Goal: Check status: Check status

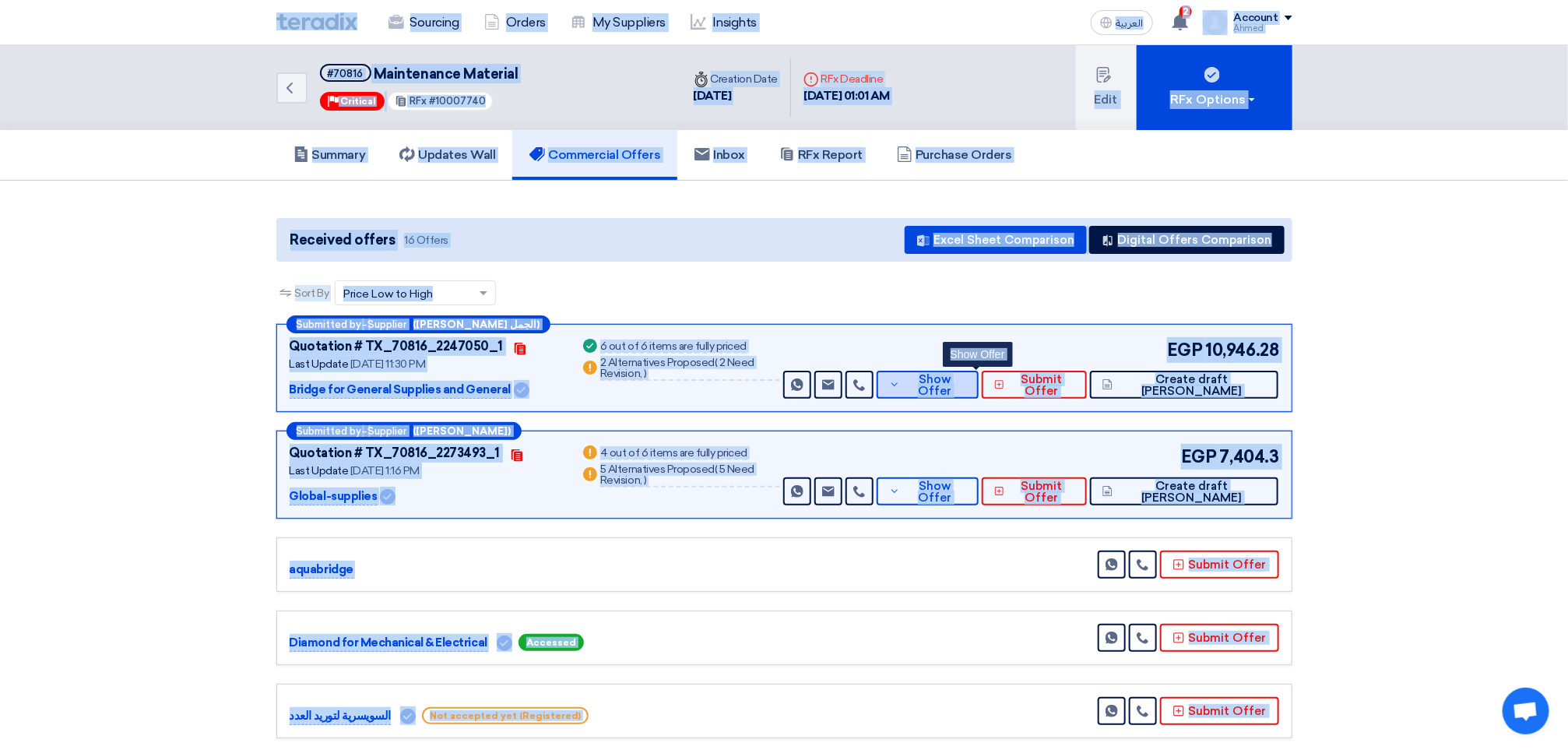
click at [900, 381] on icon at bounding box center [895, 384] width 11 height 12
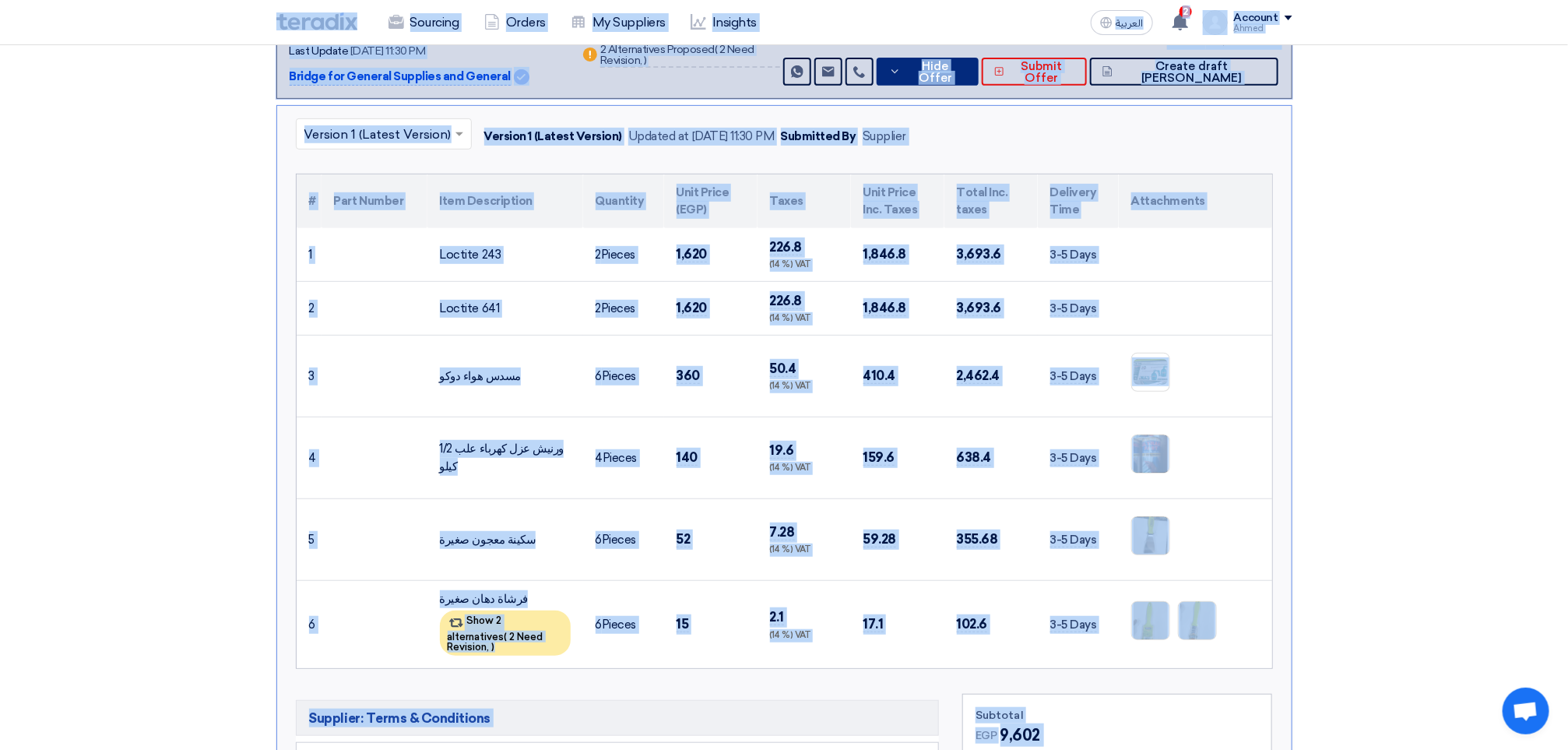
scroll to position [351, 0]
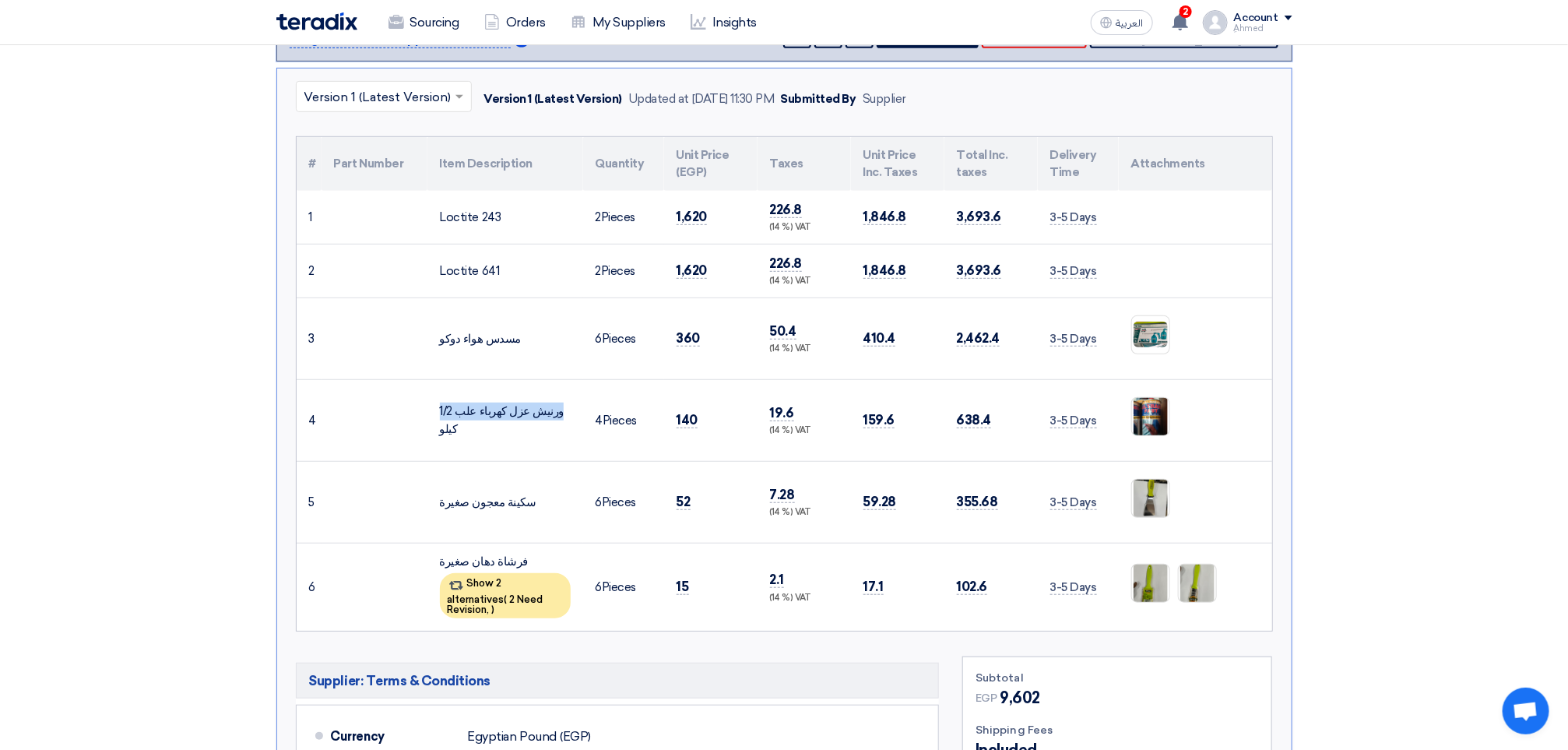
drag, startPoint x: 565, startPoint y: 419, endPoint x: 400, endPoint y: 413, distance: 165.1
click at [400, 413] on tr "4 ورنيش عزل كهرباء علب 1/2 كيلو 4" at bounding box center [784, 419] width 975 height 81
drag, startPoint x: 400, startPoint y: 413, endPoint x: 486, endPoint y: 424, distance: 86.7
click at [486, 424] on div "ورنيش عزل كهرباء علب 1/2 كيلو" at bounding box center [505, 419] width 131 height 35
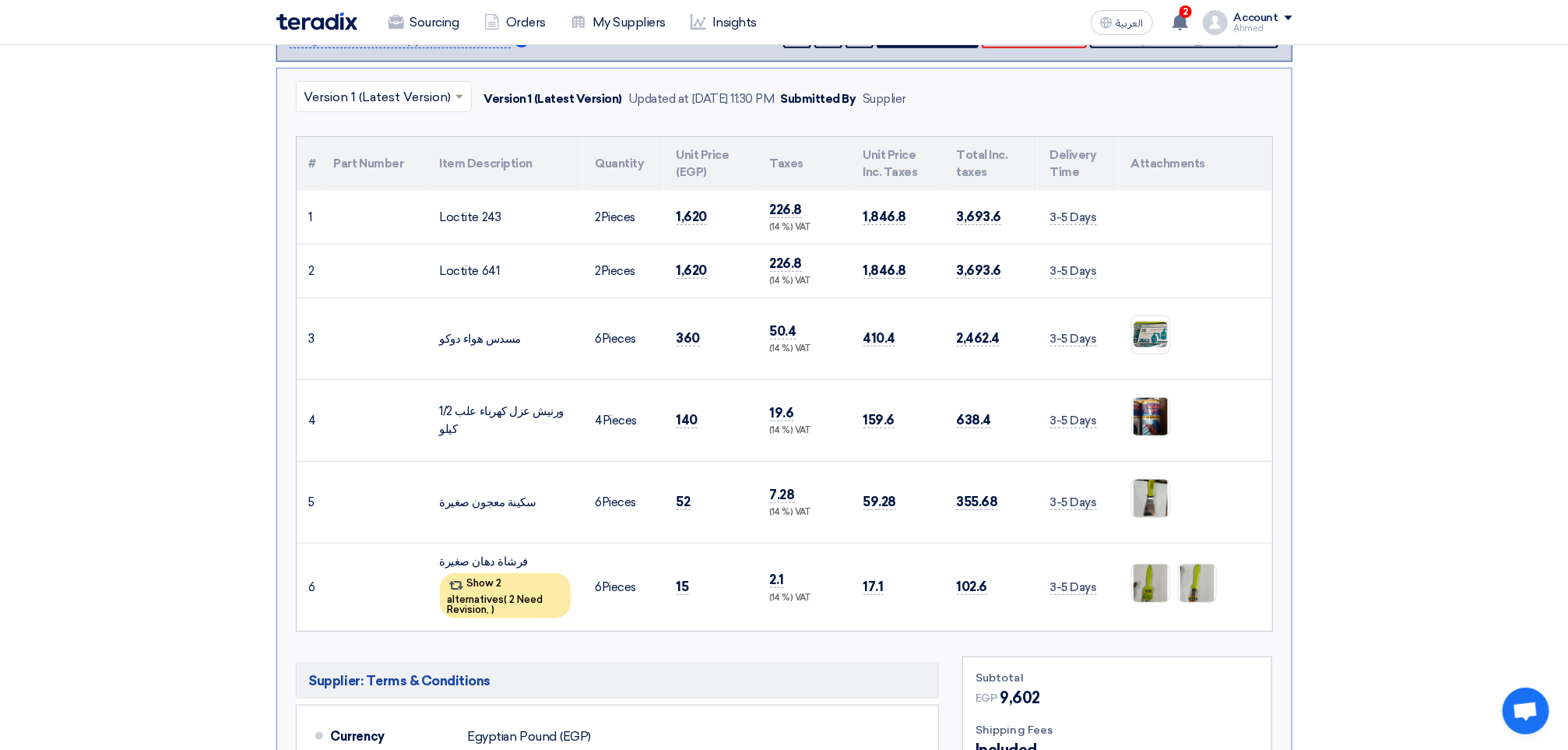
drag, startPoint x: 486, startPoint y: 424, endPoint x: 524, endPoint y: 418, distance: 38.5
click at [524, 418] on div "ورنيش عزل كهرباء علب 1/2 كيلو" at bounding box center [505, 419] width 131 height 35
drag, startPoint x: 524, startPoint y: 418, endPoint x: 542, endPoint y: 425, distance: 19.3
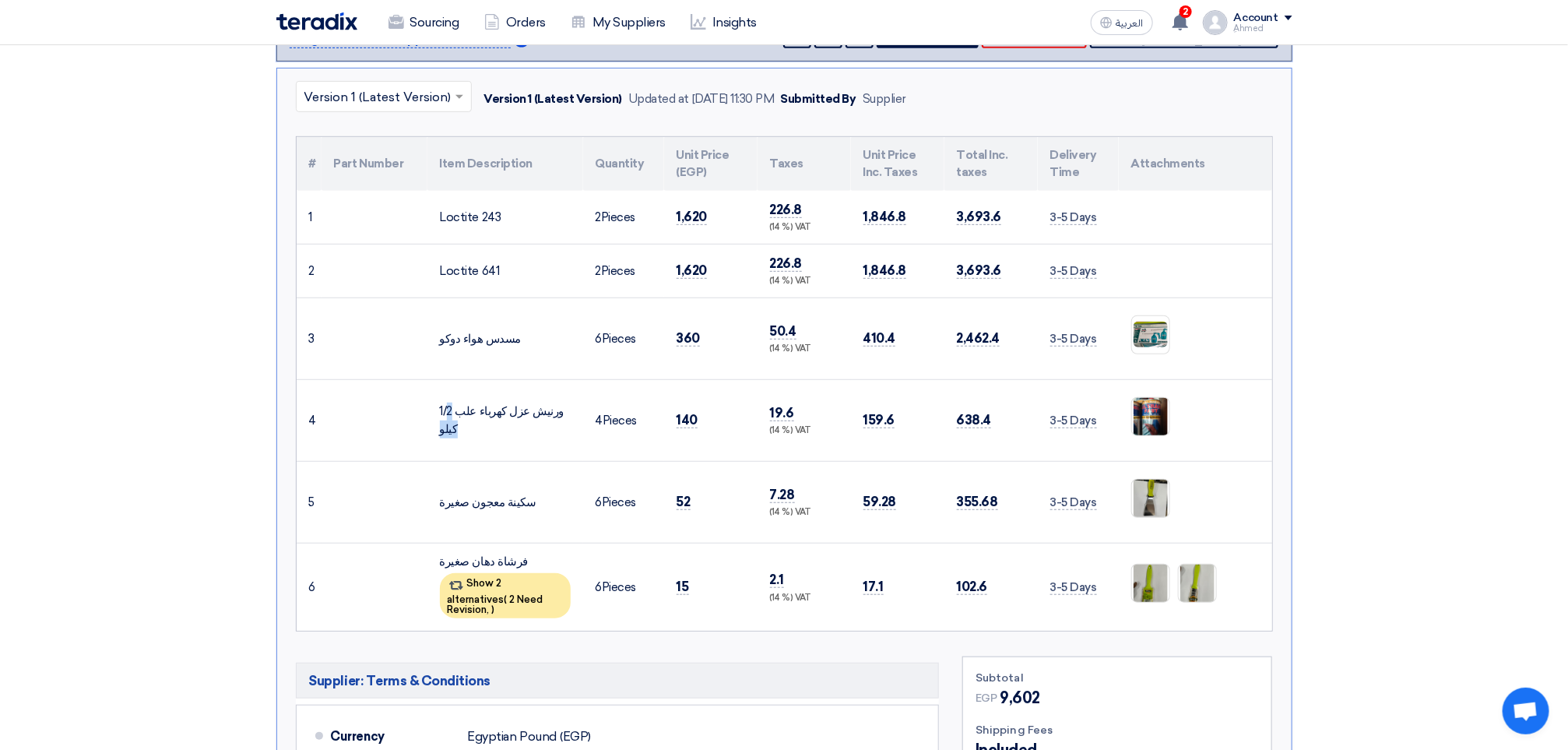
click at [542, 425] on div "ورنيش عزل كهرباء علب 1/2 كيلو" at bounding box center [505, 419] width 131 height 35
drag, startPoint x: 542, startPoint y: 425, endPoint x: 486, endPoint y: 463, distance: 67.7
click at [486, 463] on td "سكينة معجون صغيرة" at bounding box center [505, 501] width 156 height 81
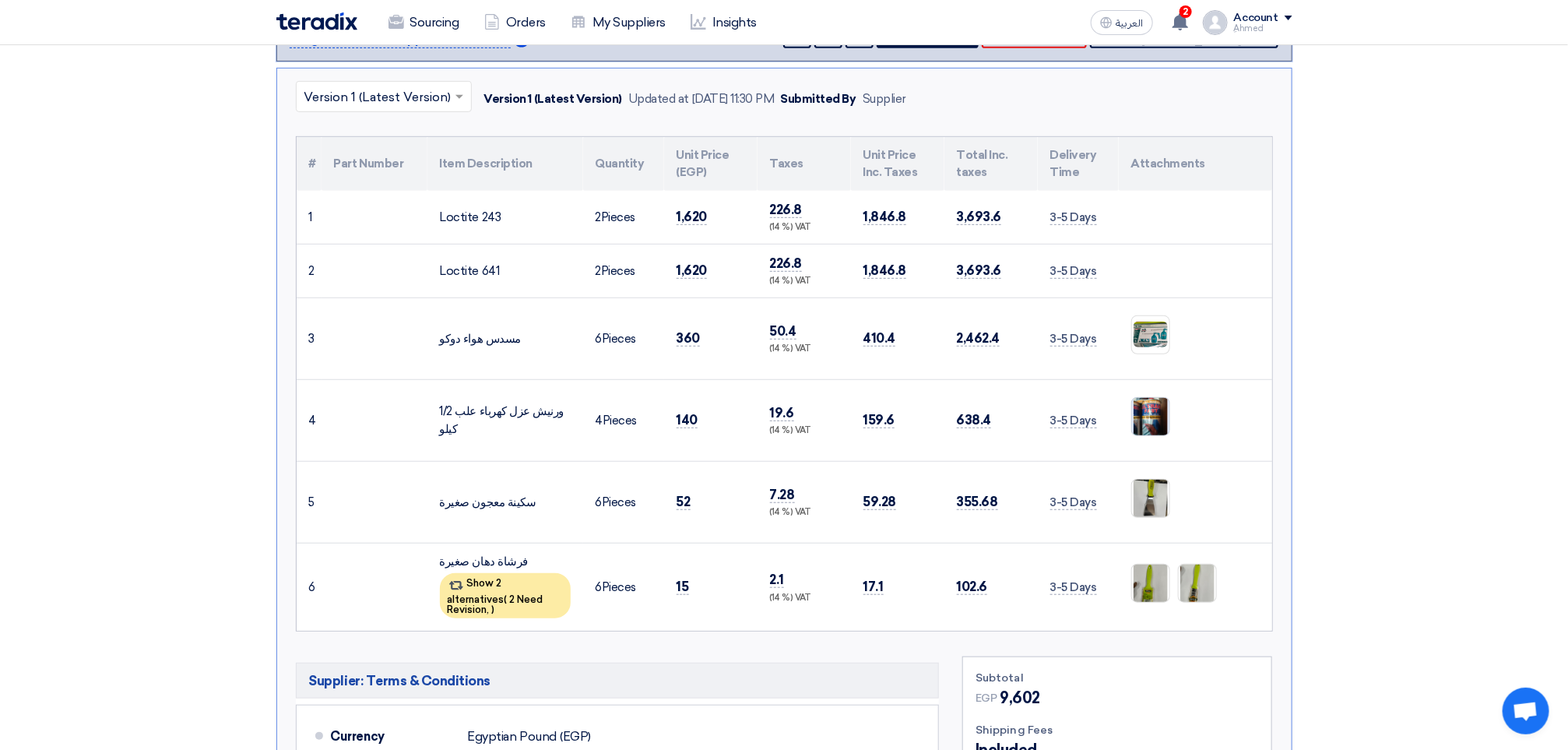
click at [1141, 416] on img at bounding box center [1151, 417] width 37 height 49
click at [1180, 35] on div "2 You have a new offer for 'impeller for cooling tower pump' request with total…" at bounding box center [1180, 22] width 31 height 31
